Goal: Information Seeking & Learning: Learn about a topic

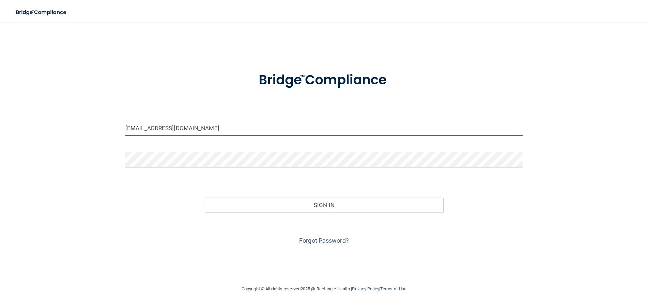
click at [175, 127] on input "[EMAIL_ADDRESS][DOMAIN_NAME]" at bounding box center [323, 128] width 397 height 15
type input "[EMAIL_ADDRESS][DOMAIN_NAME]"
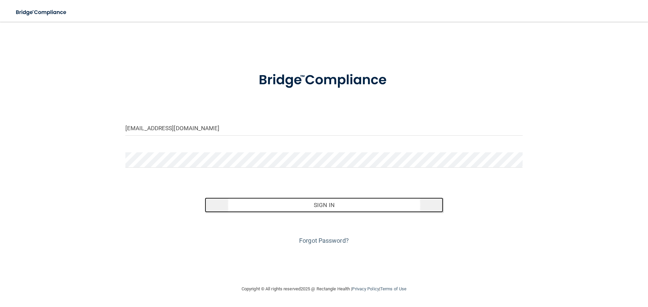
click at [326, 205] on button "Sign In" at bounding box center [324, 205] width 238 height 15
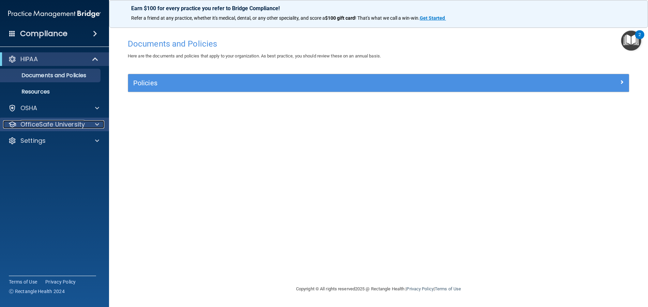
click at [43, 125] on p "OfficeSafe University" at bounding box center [52, 125] width 64 height 8
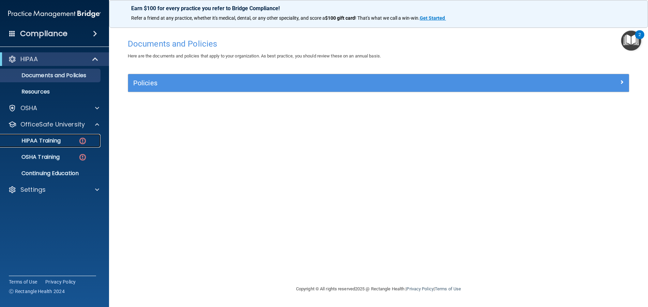
click at [67, 136] on link "HIPAA Training" at bounding box center [46, 141] width 107 height 14
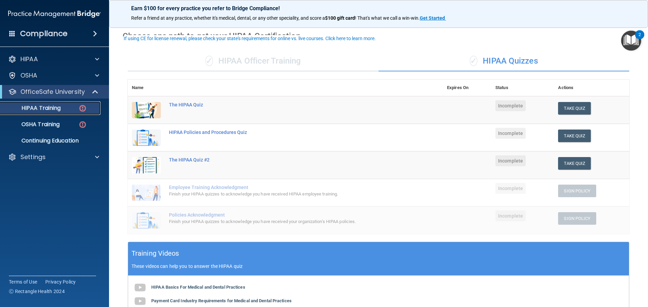
scroll to position [34, 0]
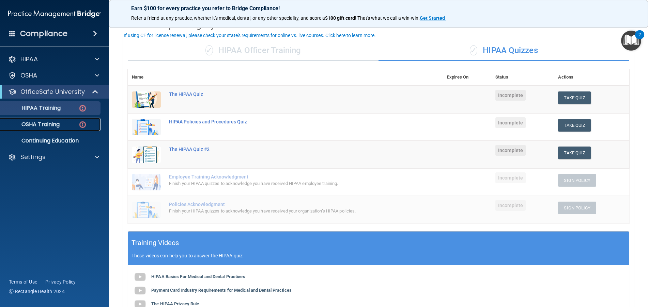
click at [62, 128] on div "OSHA Training" at bounding box center [50, 124] width 93 height 7
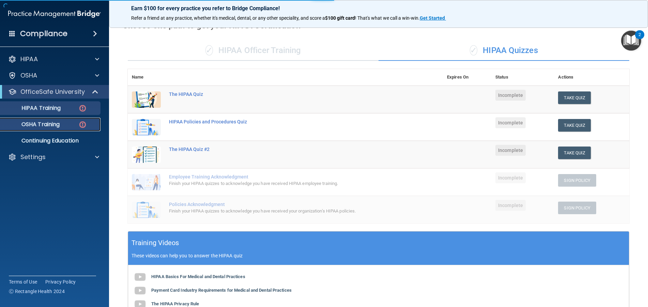
scroll to position [14, 0]
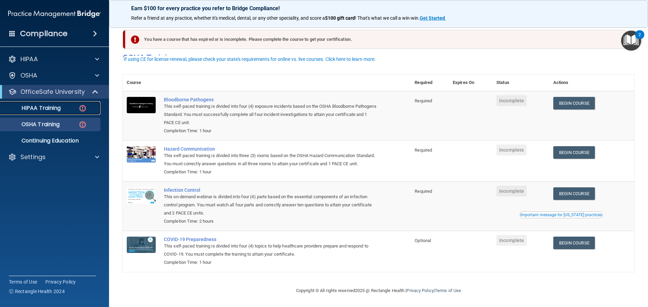
click at [69, 109] on div "HIPAA Training" at bounding box center [50, 108] width 93 height 7
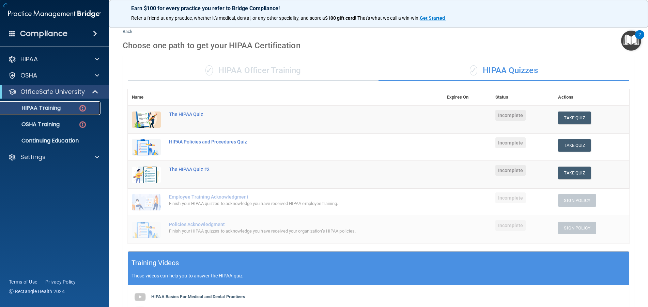
scroll to position [170, 0]
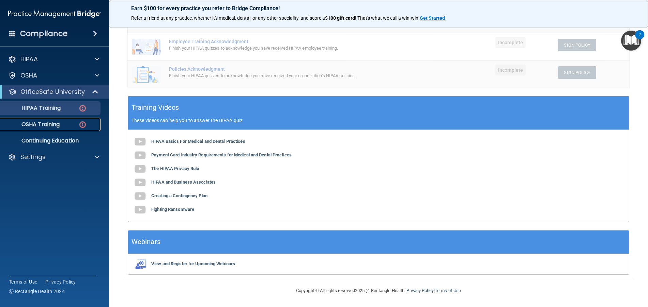
click at [65, 121] on div "OSHA Training" at bounding box center [50, 124] width 93 height 7
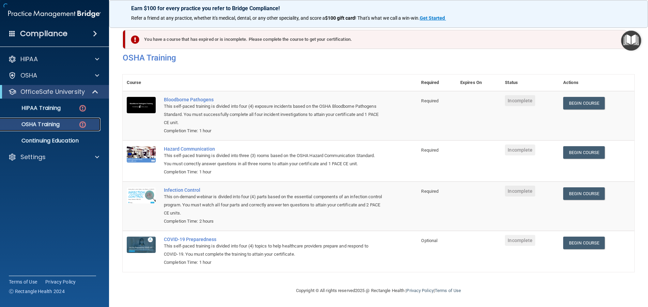
scroll to position [14, 0]
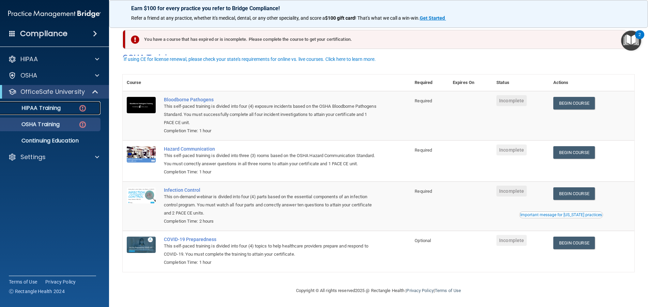
click at [50, 103] on link "HIPAA Training" at bounding box center [46, 108] width 107 height 14
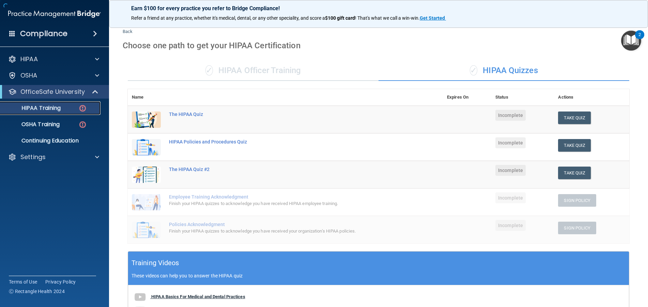
scroll to position [170, 0]
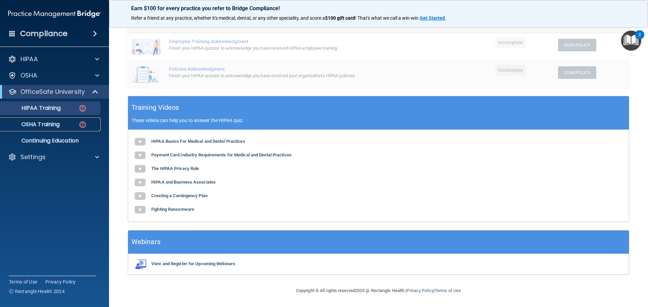
click at [65, 129] on link "OSHA Training" at bounding box center [46, 125] width 107 height 14
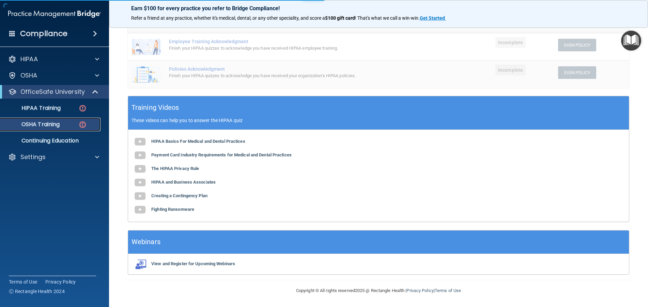
scroll to position [14, 0]
